Goal: Obtain resource: Download file/media

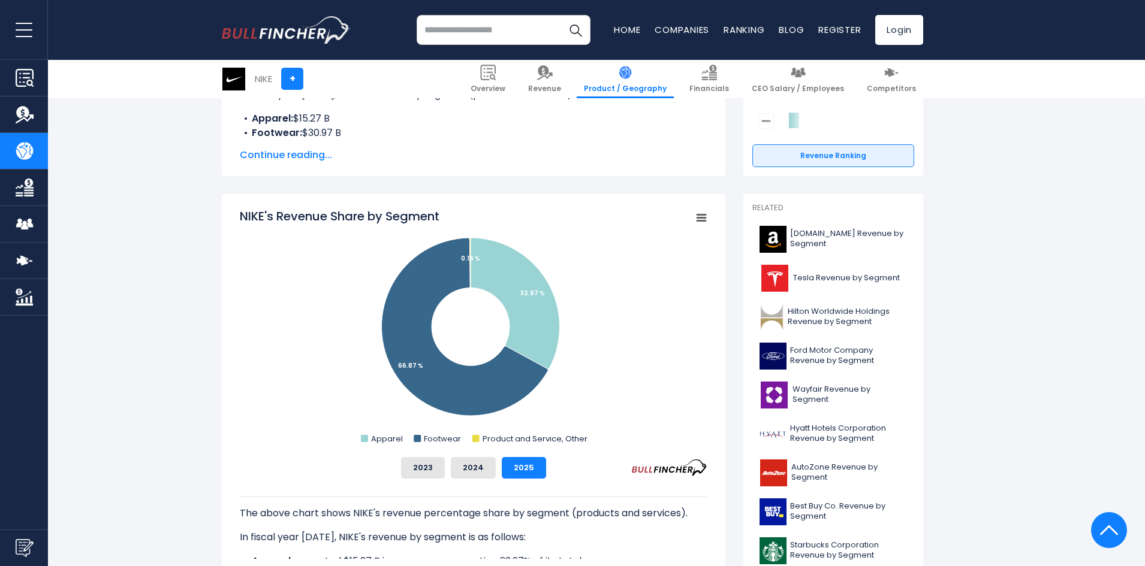
scroll to position [227, 0]
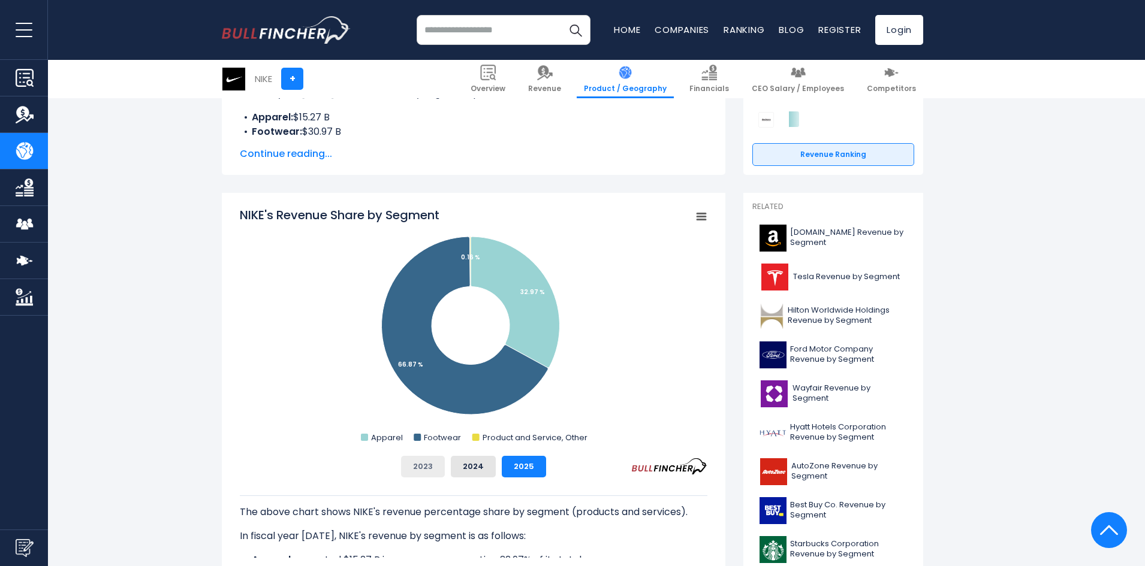
click at [421, 462] on button "2023" at bounding box center [423, 467] width 44 height 22
click at [696, 215] on rect "NIKE's Revenue Share by Segment" at bounding box center [701, 217] width 17 height 17
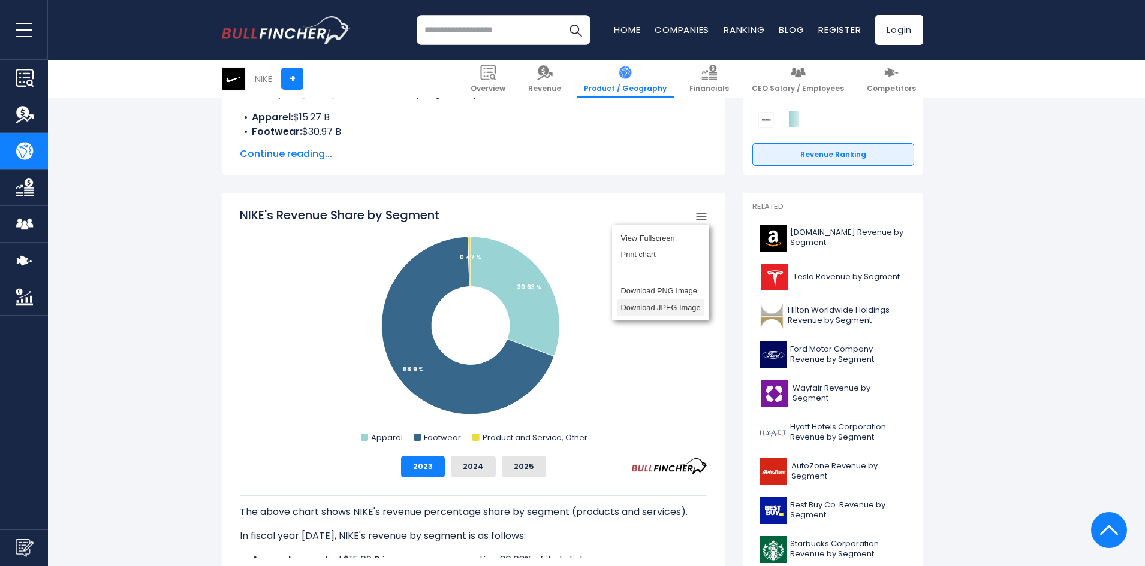
click at [665, 308] on li "Download JPEG Image" at bounding box center [661, 308] width 88 height 17
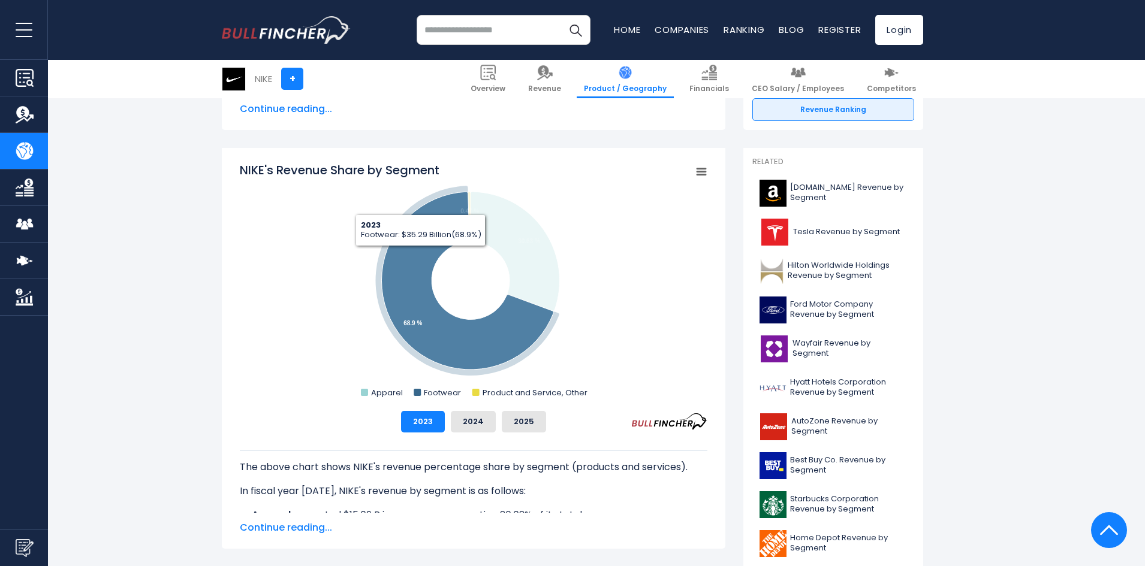
scroll to position [272, 0]
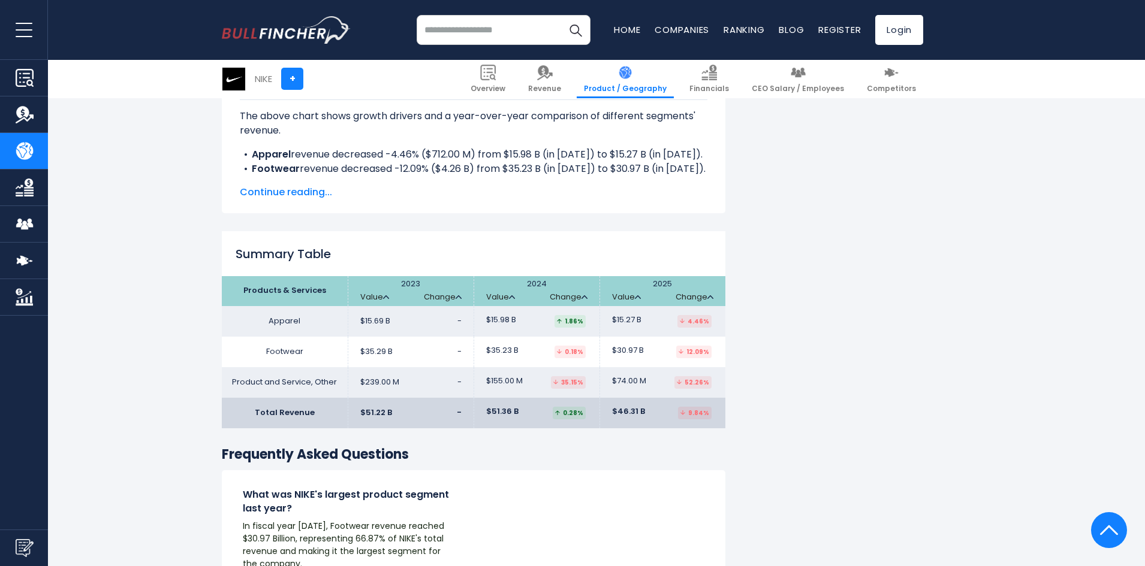
scroll to position [1731, 0]
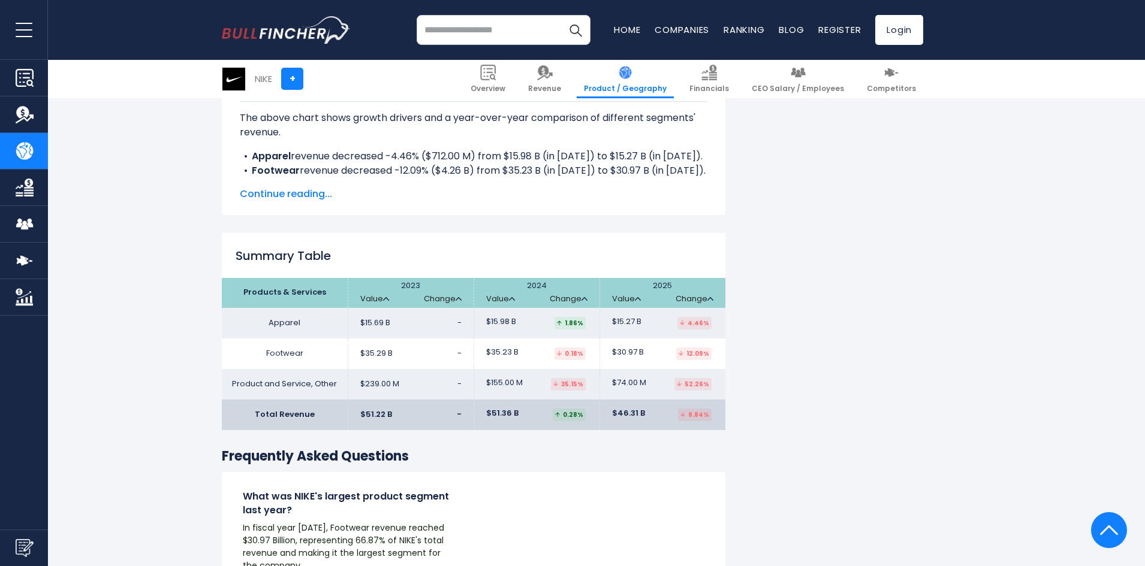
click at [399, 283] on th "2023 Value Change" at bounding box center [411, 293] width 126 height 30
click at [423, 288] on th "2023 Value Change" at bounding box center [411, 293] width 126 height 30
drag, startPoint x: 421, startPoint y: 286, endPoint x: 389, endPoint y: 288, distance: 31.8
click at [389, 288] on th "2023 Value Change" at bounding box center [411, 293] width 126 height 30
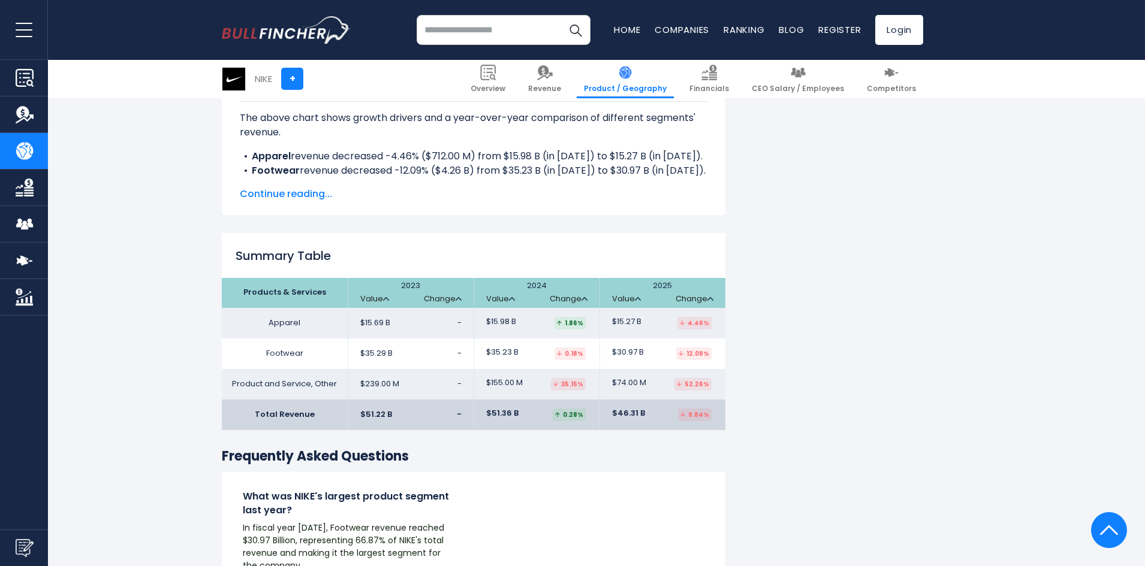
click at [235, 259] on h2 "Summary Table" at bounding box center [474, 256] width 504 height 18
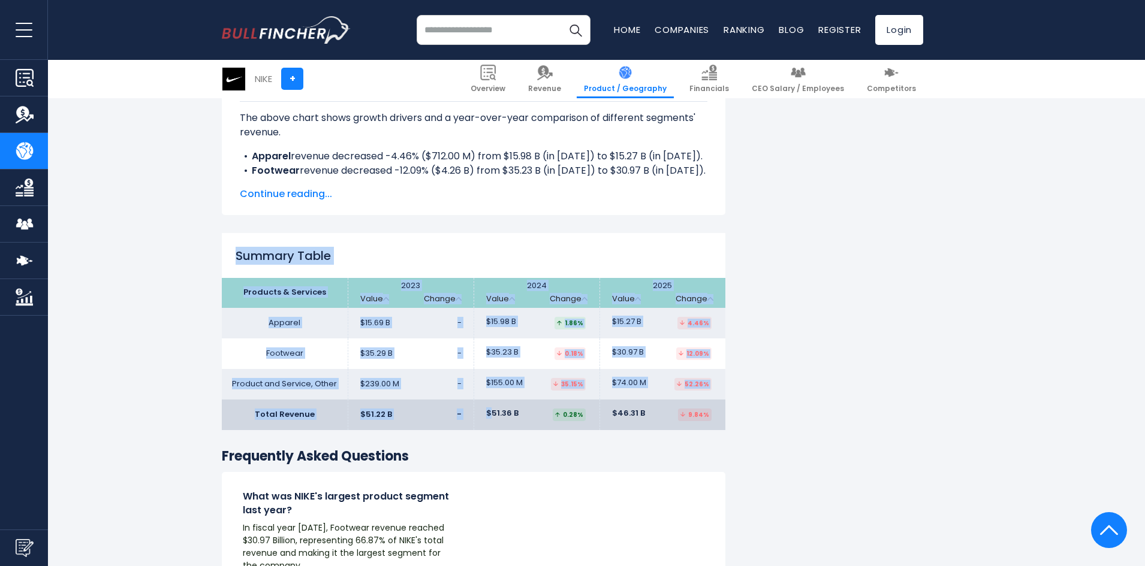
drag, startPoint x: 235, startPoint y: 259, endPoint x: 587, endPoint y: 400, distance: 379.8
click at [587, 400] on div "Summary Table Products & Services 2023 Value Change Value Change Value Change A…" at bounding box center [474, 331] width 504 height 197
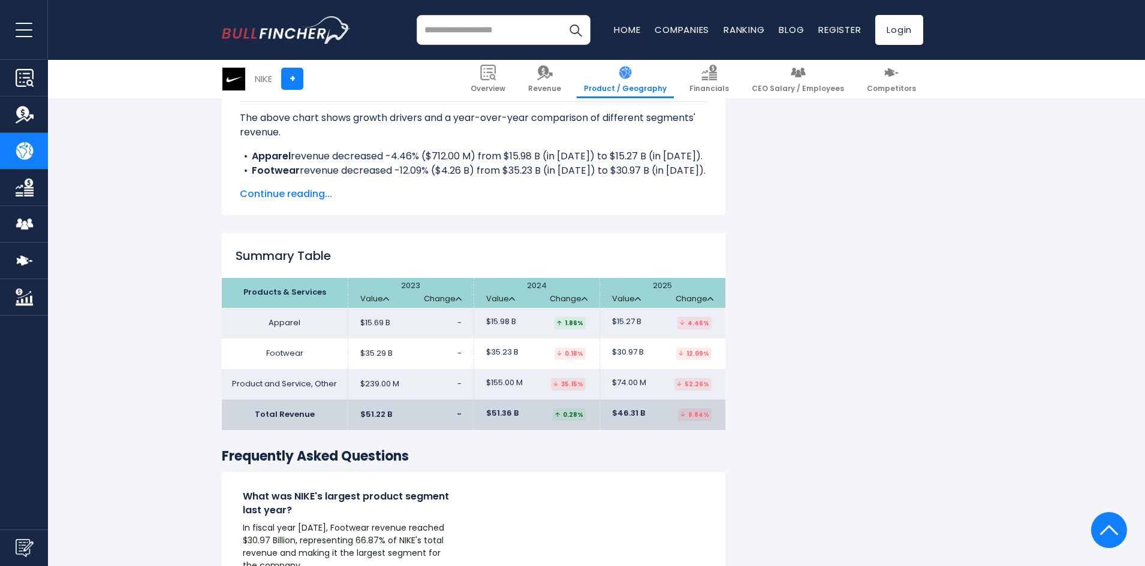
click at [724, 423] on td "$46.31 B 9.84%" at bounding box center [662, 415] width 126 height 31
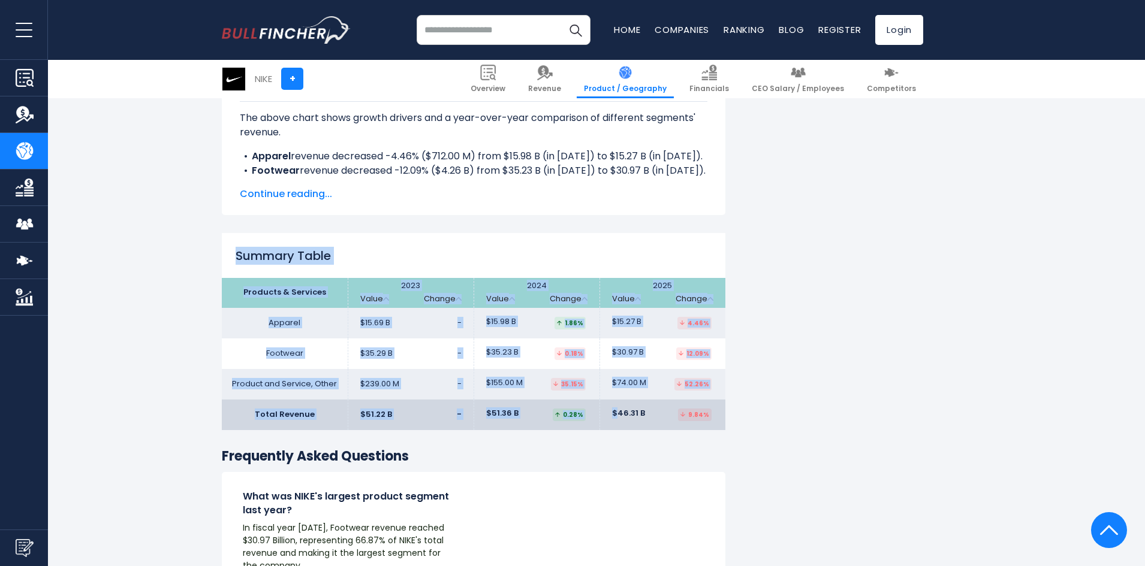
drag, startPoint x: 724, startPoint y: 423, endPoint x: 246, endPoint y: 242, distance: 511.5
click at [246, 242] on div "Summary Table Products & Services 2023 Value Change Value Change Value Change A…" at bounding box center [474, 331] width 504 height 197
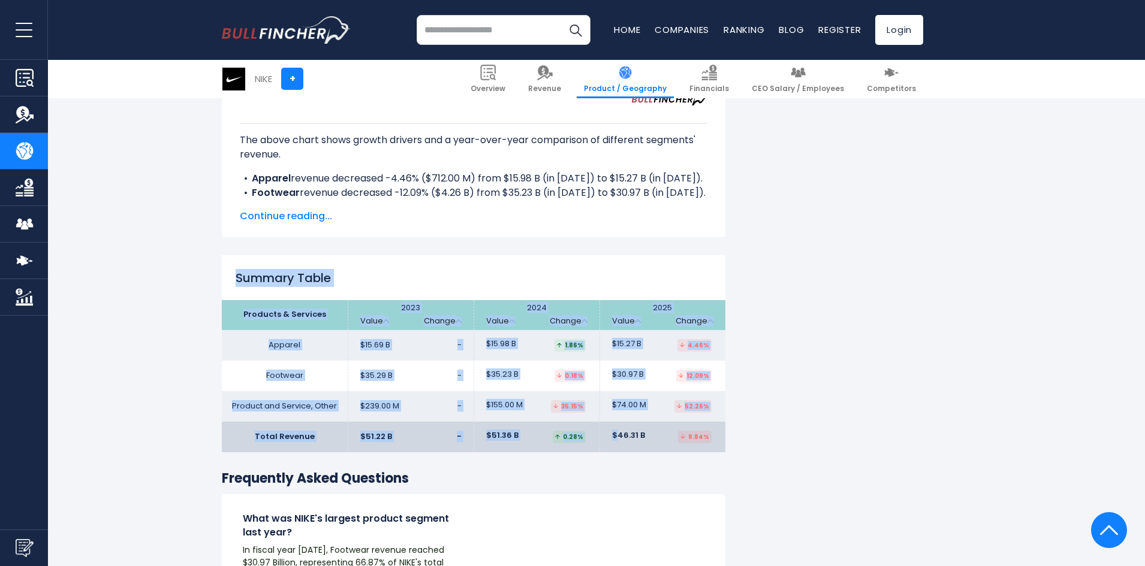
scroll to position [1699, 0]
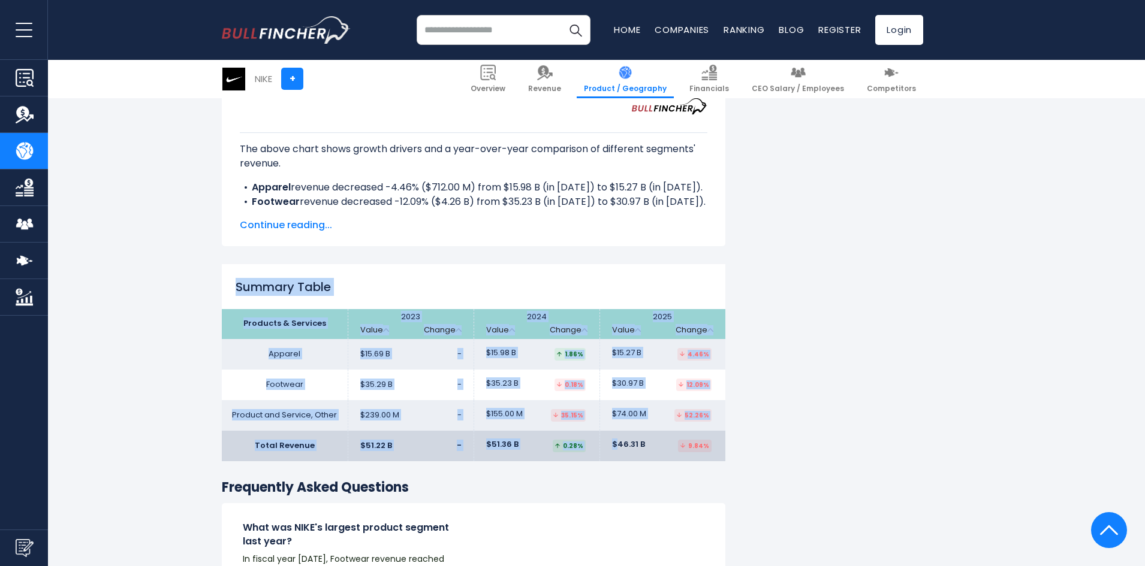
click at [428, 442] on td "$51.22 B -" at bounding box center [411, 446] width 126 height 31
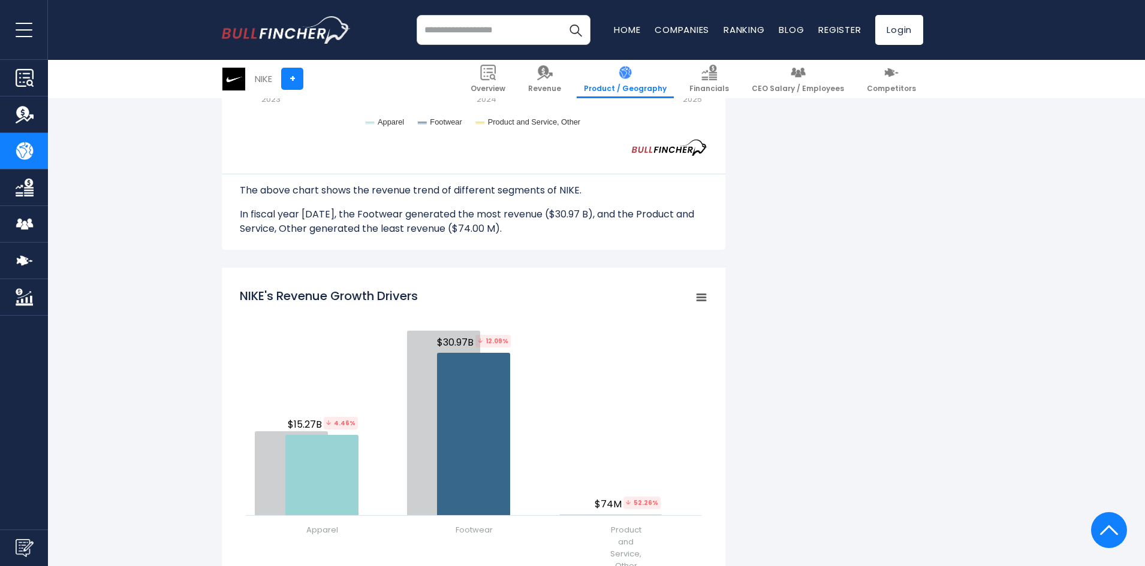
scroll to position [1218, 0]
click at [706, 298] on rect "NIKE's Revenue Growth Drivers" at bounding box center [701, 296] width 17 height 17
click at [739, 330] on div "NIKE's Revenue by Segment In fiscal year 2025, NIKE's revenue by segment (produ…" at bounding box center [572, 238] width 701 height 2377
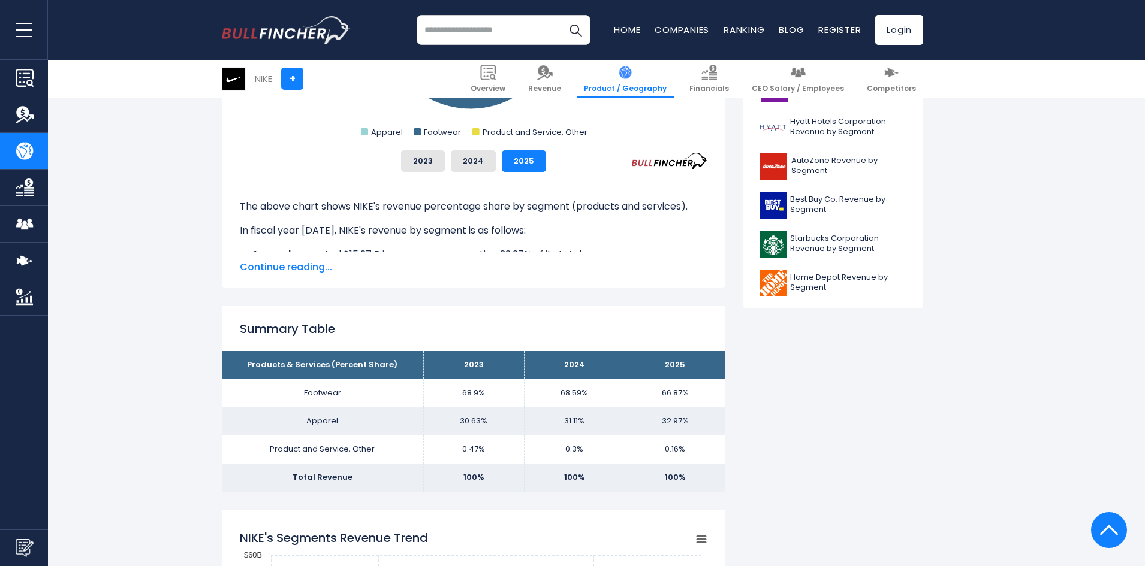
scroll to position [532, 0]
click at [276, 261] on span "Continue reading..." at bounding box center [474, 268] width 468 height 14
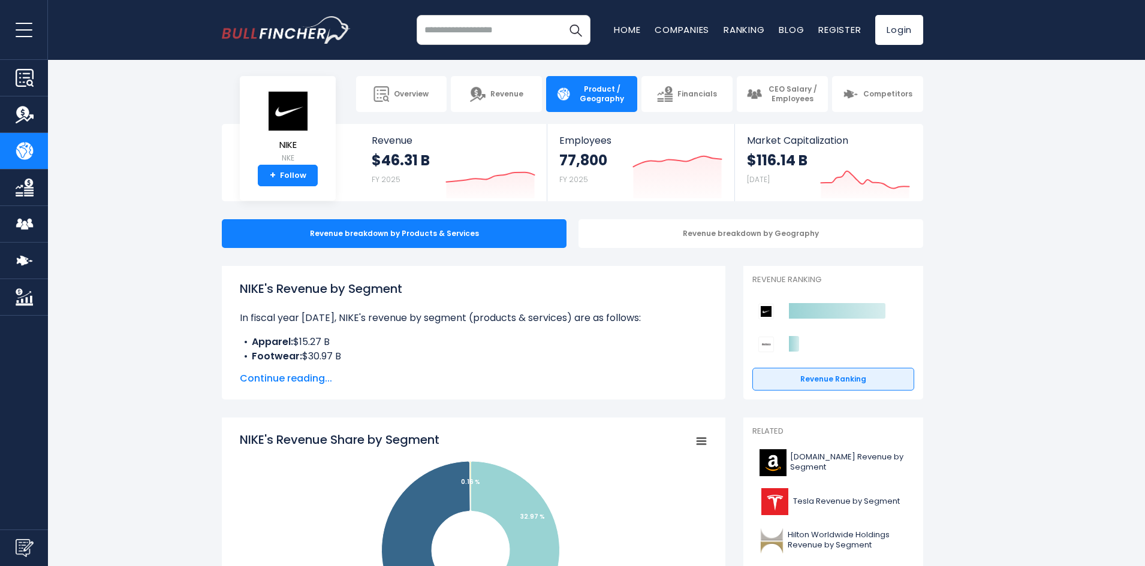
scroll to position [0, 0]
